Goal: Entertainment & Leisure: Consume media (video, audio)

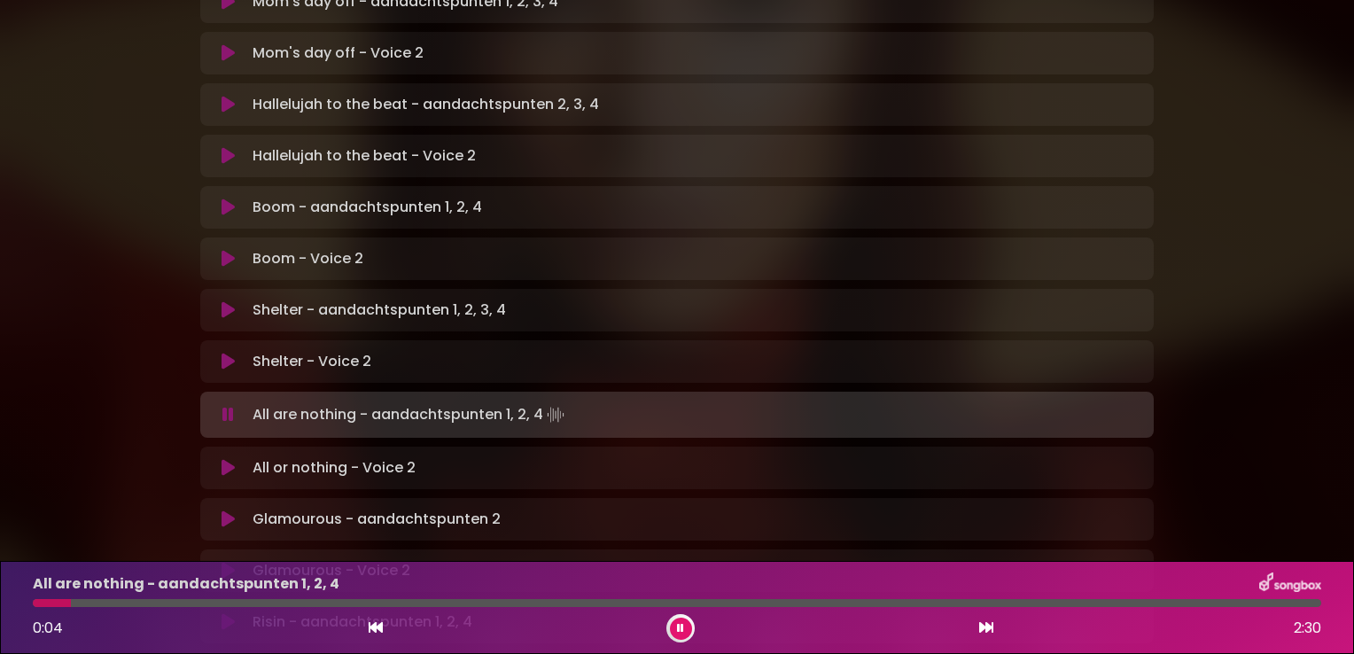
scroll to position [947, 0]
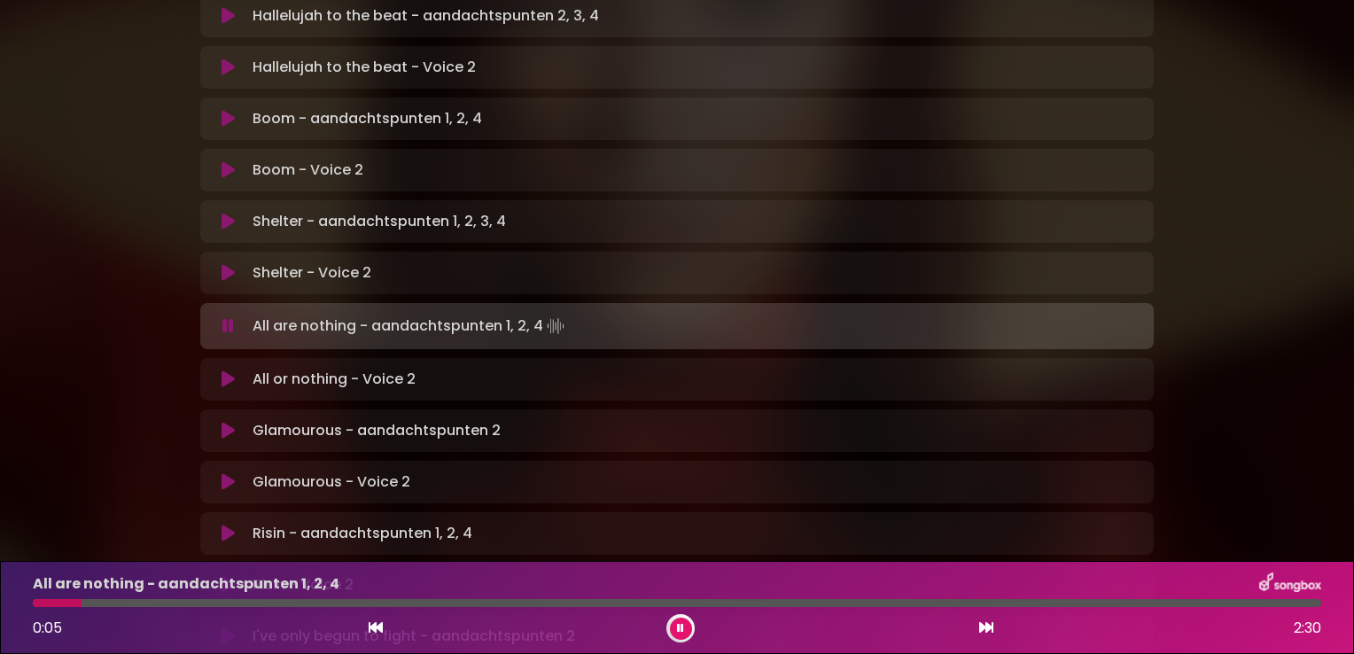
click at [228, 370] on icon at bounding box center [228, 379] width 13 height 18
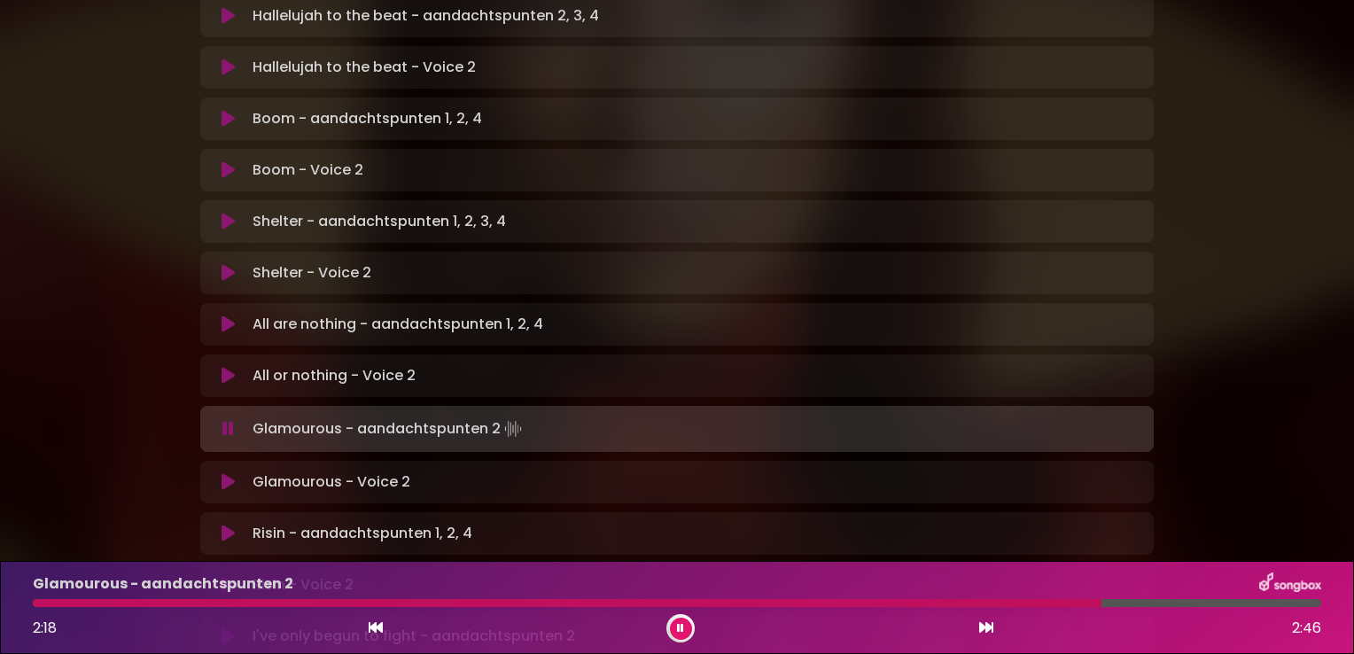
click at [681, 625] on icon at bounding box center [680, 628] width 7 height 11
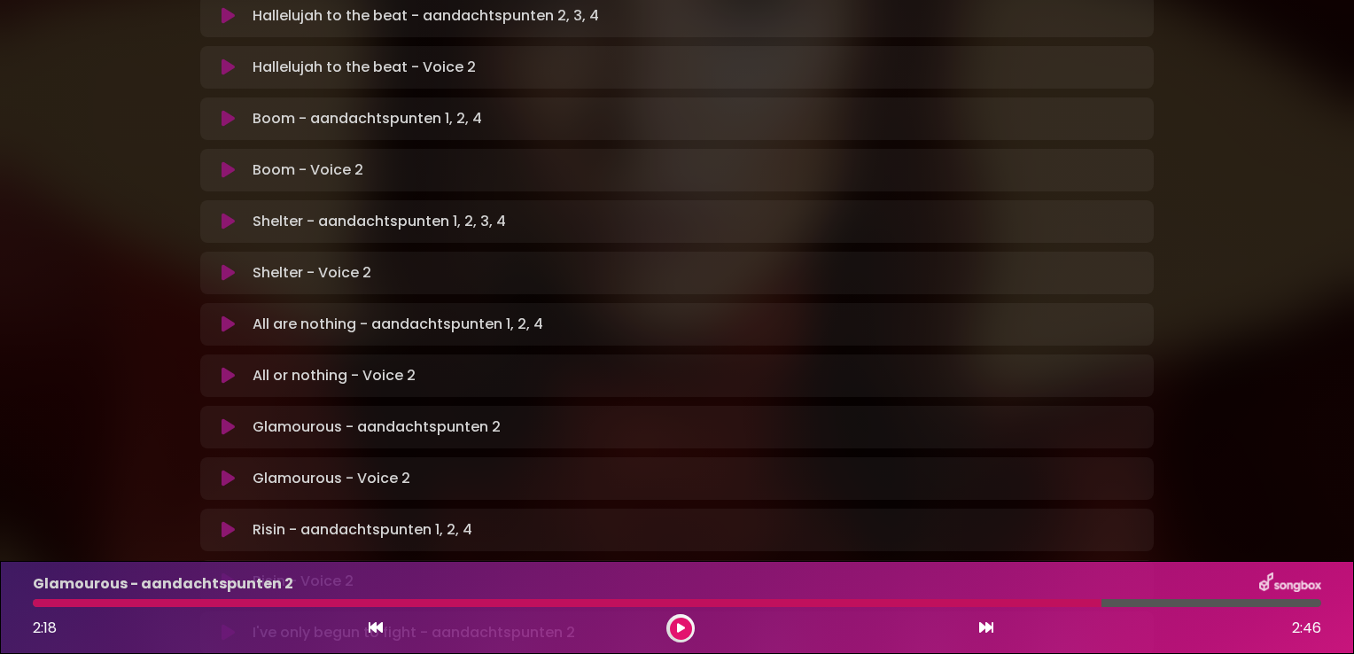
click at [674, 626] on button at bounding box center [681, 629] width 22 height 22
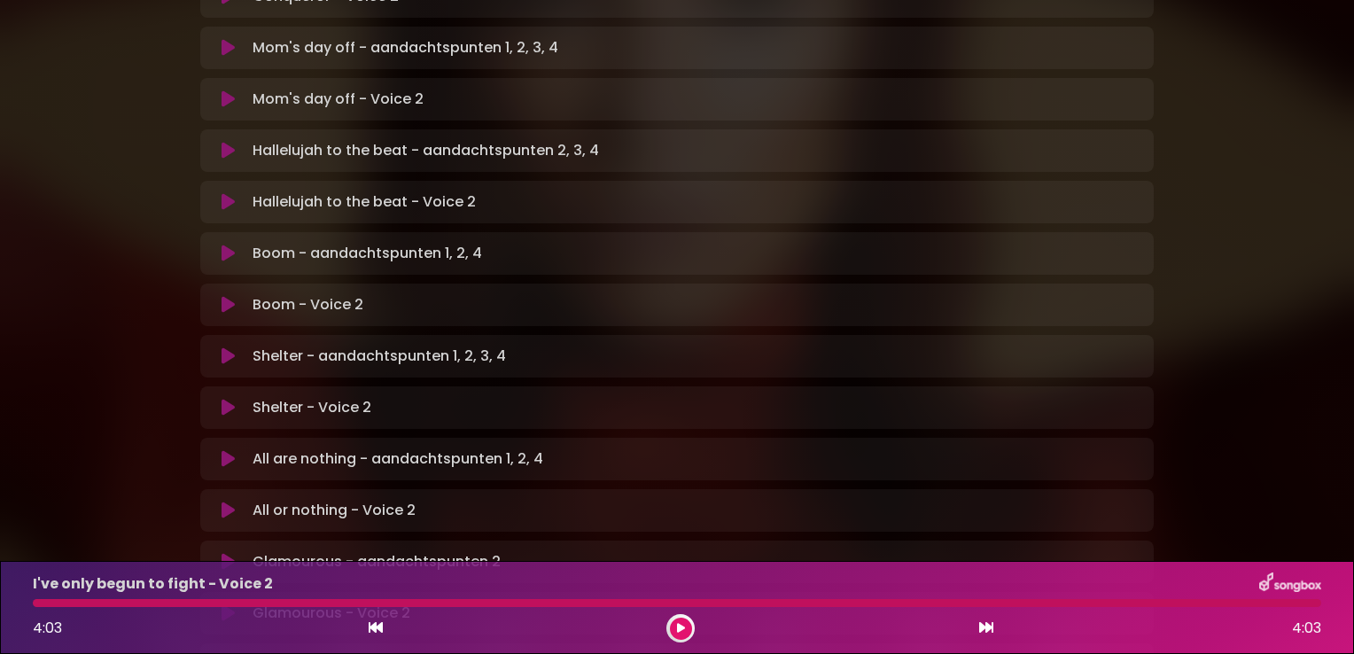
scroll to position [1138, 0]
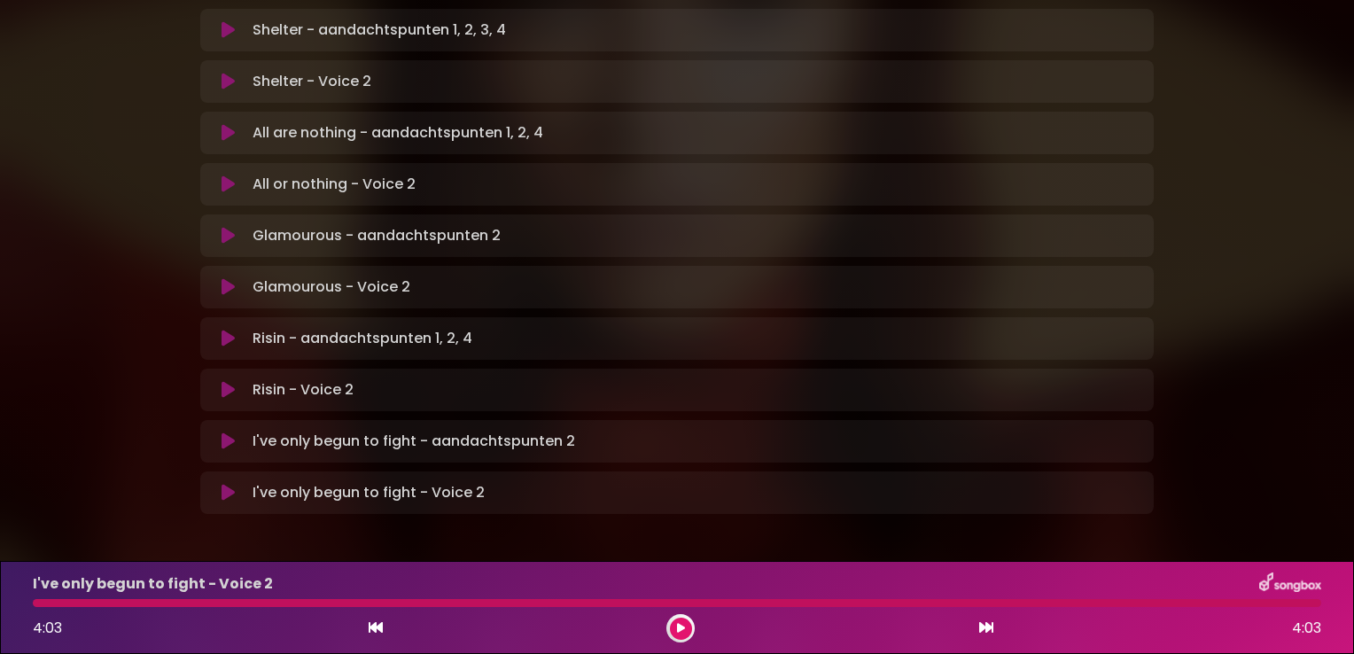
click at [387, 627] on div "4:03 4:03" at bounding box center [677, 628] width 1310 height 28
click at [384, 628] on div "4:03 4:03" at bounding box center [677, 628] width 1310 height 28
click at [378, 630] on icon at bounding box center [376, 627] width 14 height 14
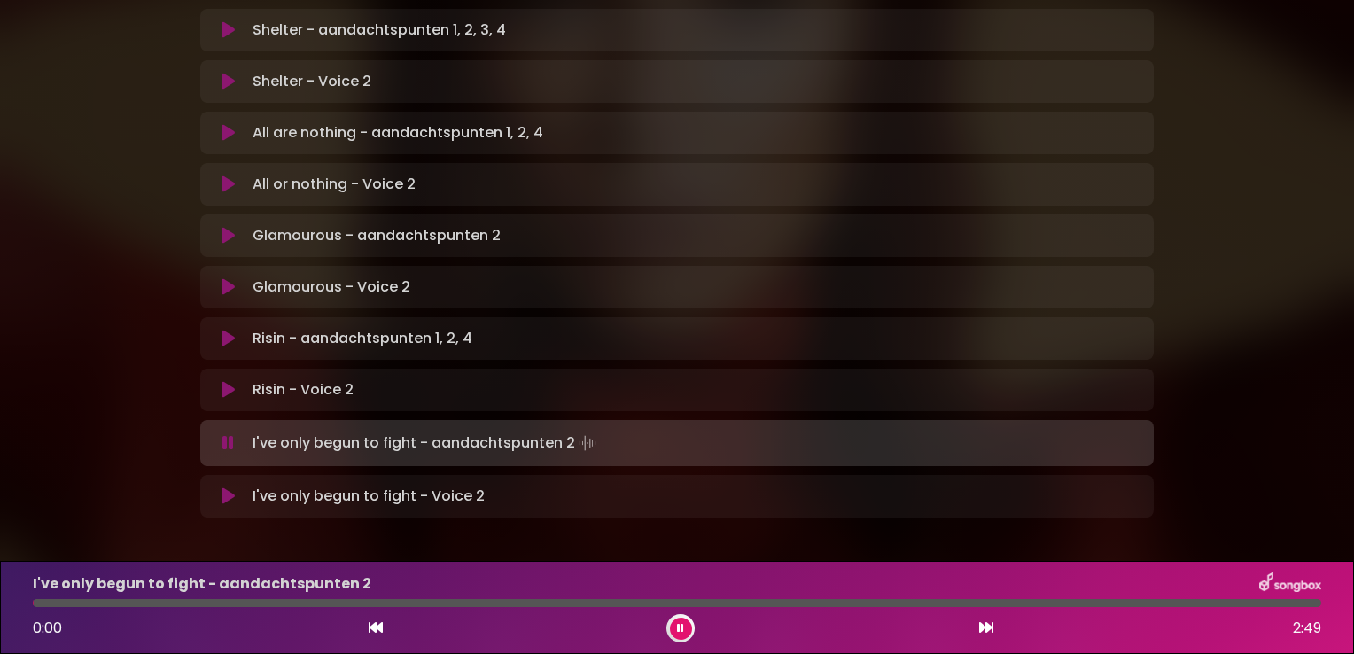
click at [222, 475] on div "I've only begun to fight - Voice 2 Loading Track..." at bounding box center [677, 496] width 954 height 43
click at [228, 487] on icon at bounding box center [228, 496] width 13 height 18
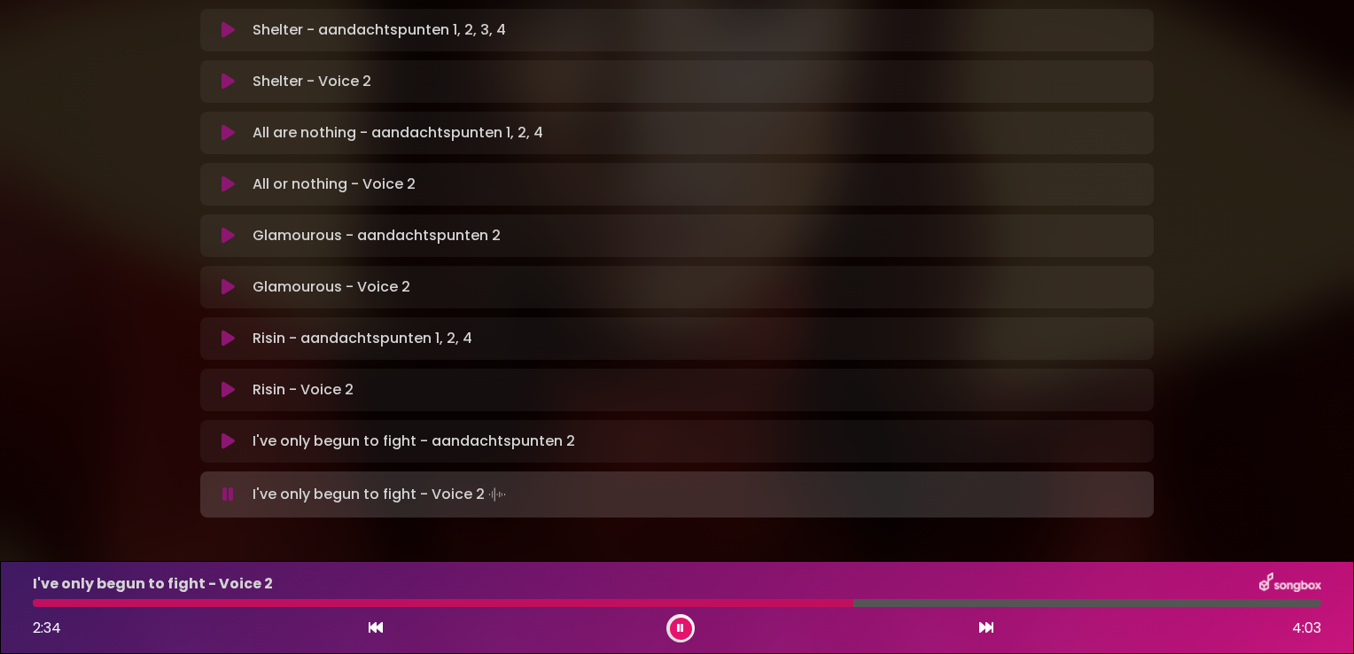
click at [678, 633] on icon at bounding box center [680, 628] width 7 height 11
